Goal: Register for event/course

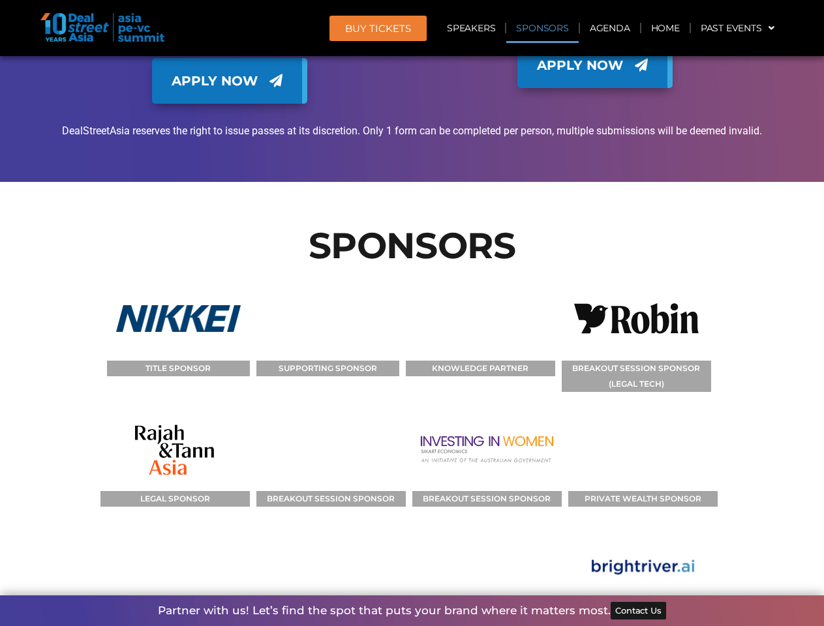
scroll to position [12997, 0]
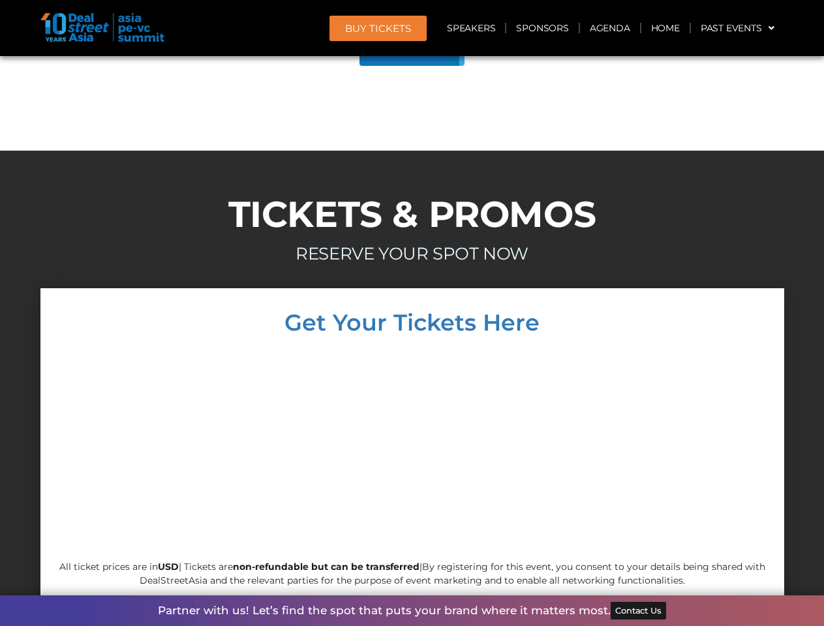
scroll to position [11158, 0]
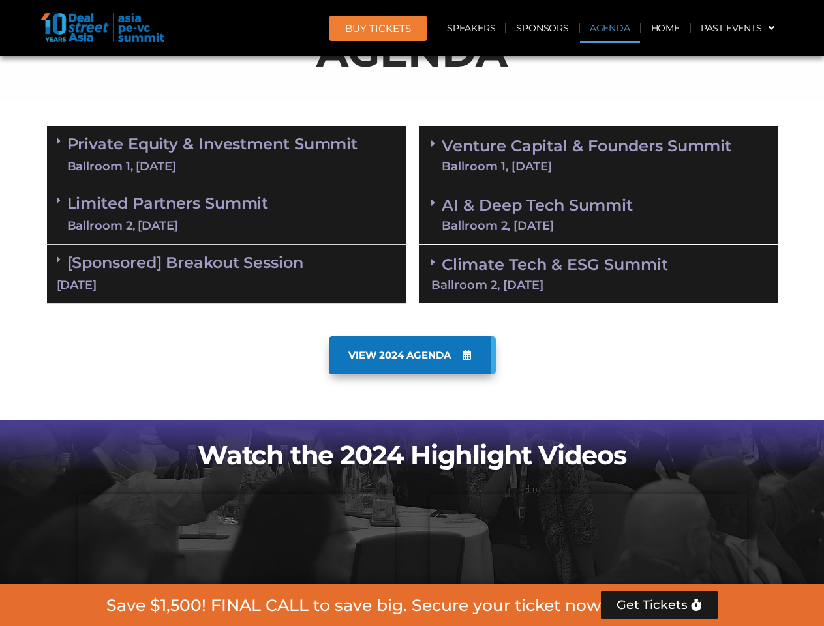
scroll to position [738, 0]
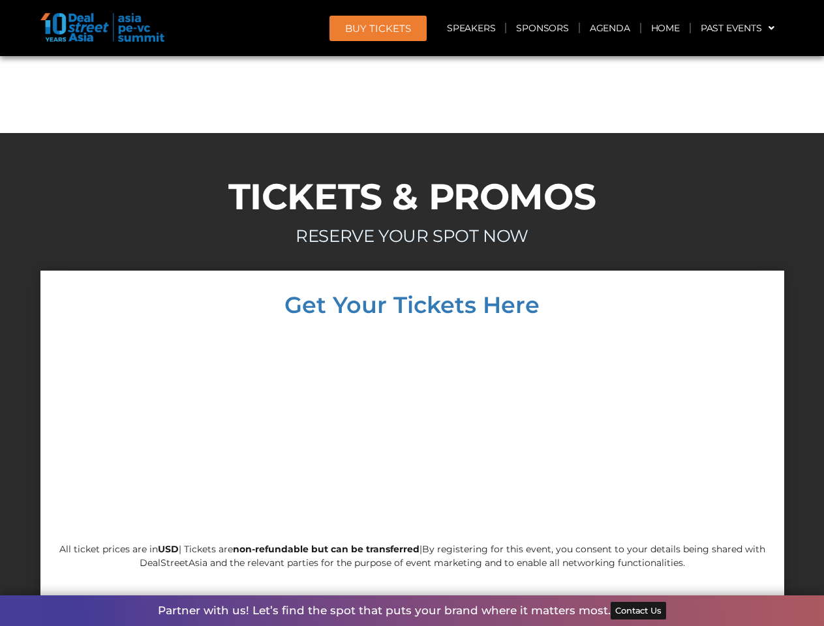
scroll to position [11158, 0]
